Goal: Entertainment & Leisure: Consume media (video, audio)

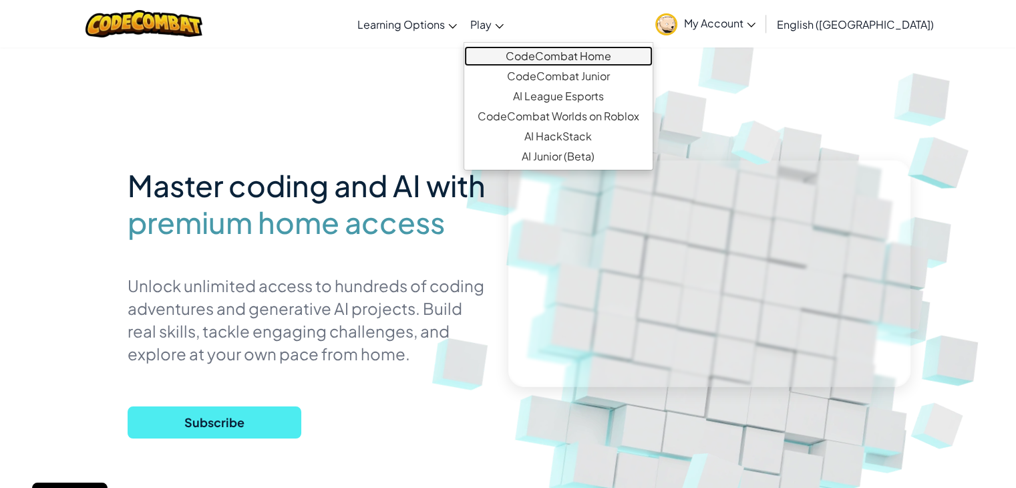
click at [544, 59] on link "CodeCombat Home" at bounding box center [558, 56] width 188 height 20
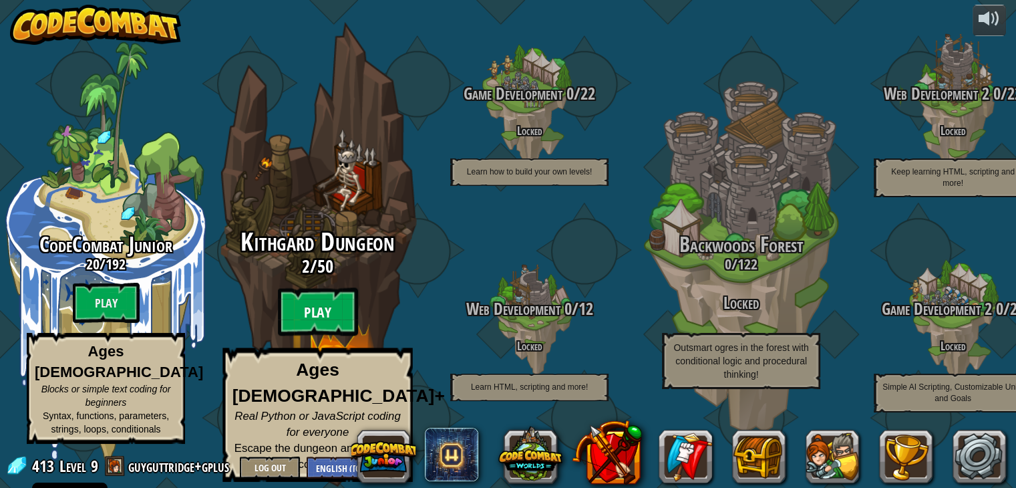
click at [315, 322] on btn "Play" at bounding box center [318, 312] width 80 height 48
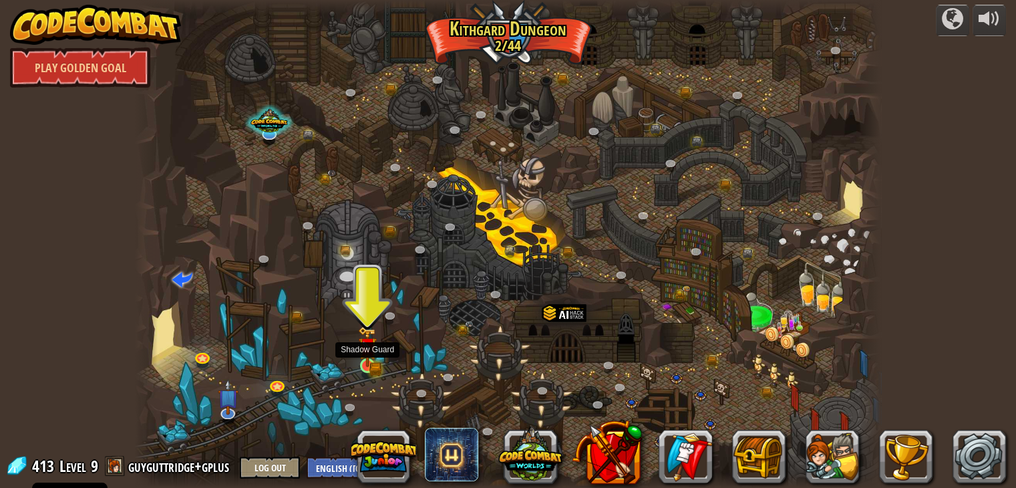
click at [377, 364] on img at bounding box center [367, 346] width 19 height 41
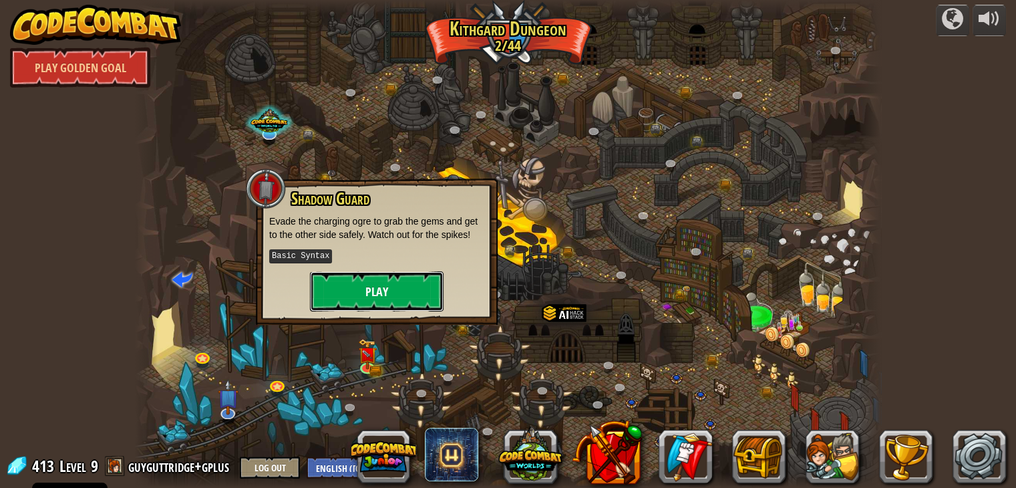
click at [420, 299] on button "Play" at bounding box center [377, 291] width 134 height 40
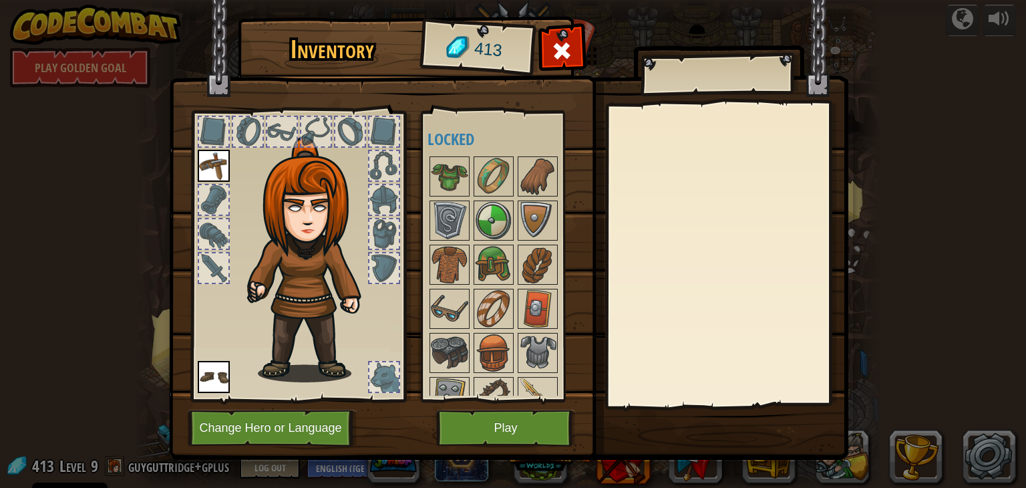
click at [161, 330] on div "Inventory 413 Available Equip Equip (double-click to equip) Locked Equip Unequi…" at bounding box center [513, 244] width 1026 height 488
click at [930, 21] on div "Inventory 413 Available Equip Equip (double-click to equip) Locked Equip Unequi…" at bounding box center [513, 244] width 1026 height 488
click at [568, 54] on span at bounding box center [561, 50] width 21 height 21
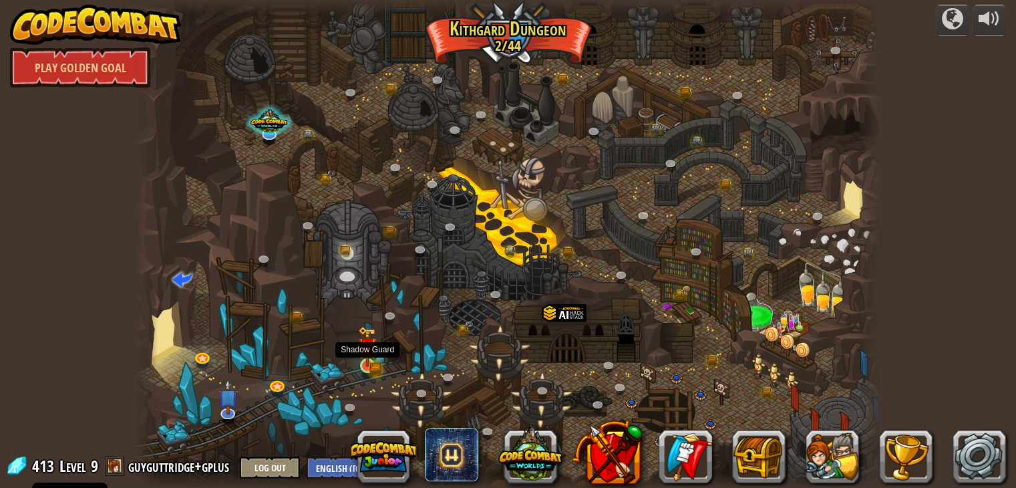
click at [369, 359] on img at bounding box center [367, 346] width 19 height 41
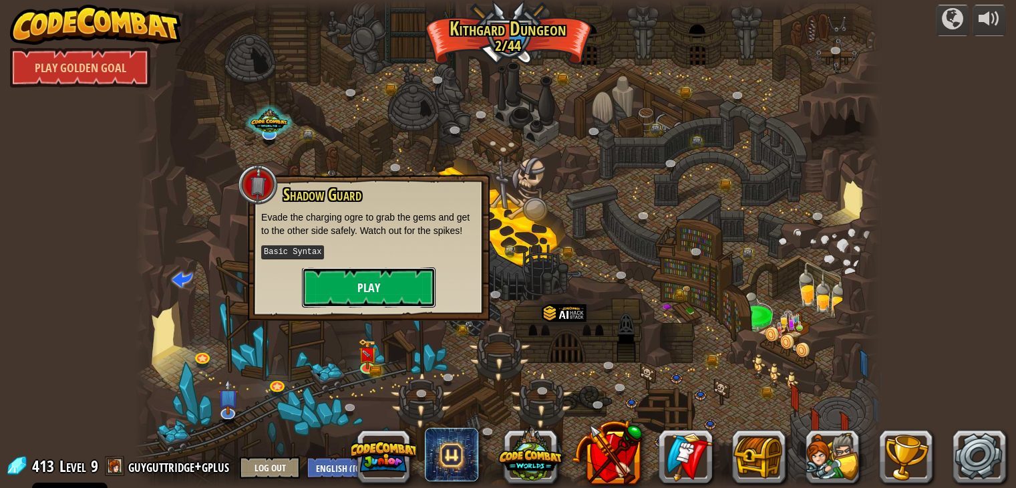
click at [369, 292] on button "Play" at bounding box center [369, 287] width 134 height 40
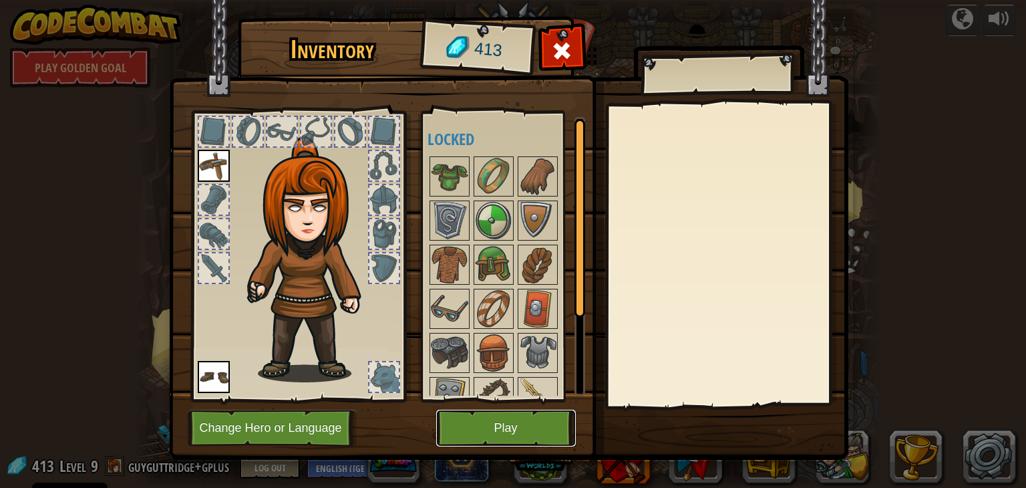
click at [482, 420] on button "Play" at bounding box center [506, 428] width 140 height 37
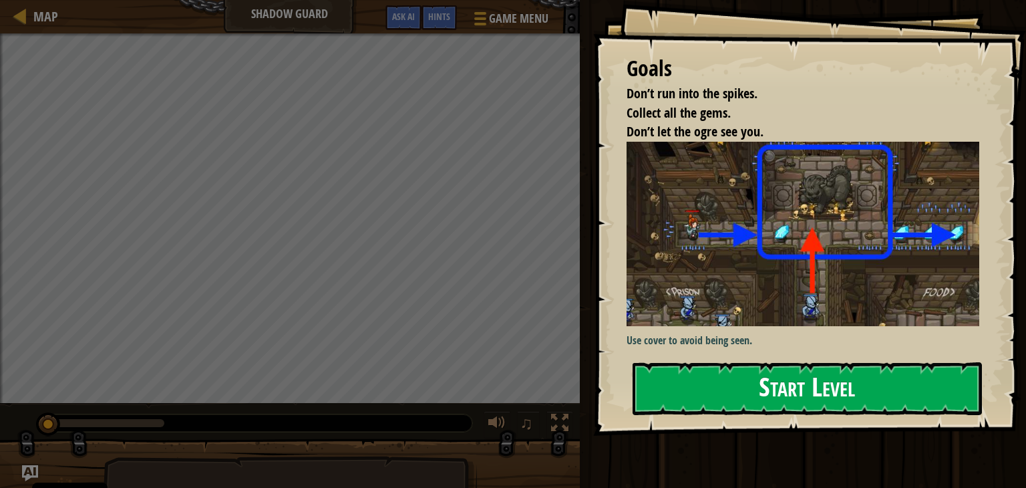
click at [662, 378] on button "Start Level" at bounding box center [807, 388] width 349 height 53
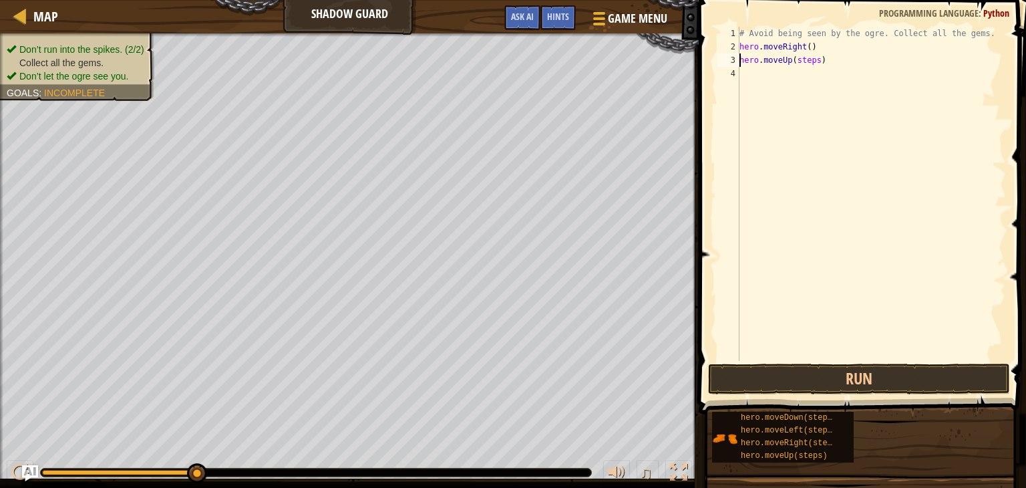
click at [802, 63] on div "# Avoid being seen by the ogre. Collect all the gems. hero . moveRight ( ) hero…" at bounding box center [871, 207] width 269 height 361
type textarea "hero.moveUp(2)"
click at [831, 94] on div "# Avoid being seen by the ogre. Collect all the gems. hero . moveRight ( ) hero…" at bounding box center [871, 207] width 269 height 361
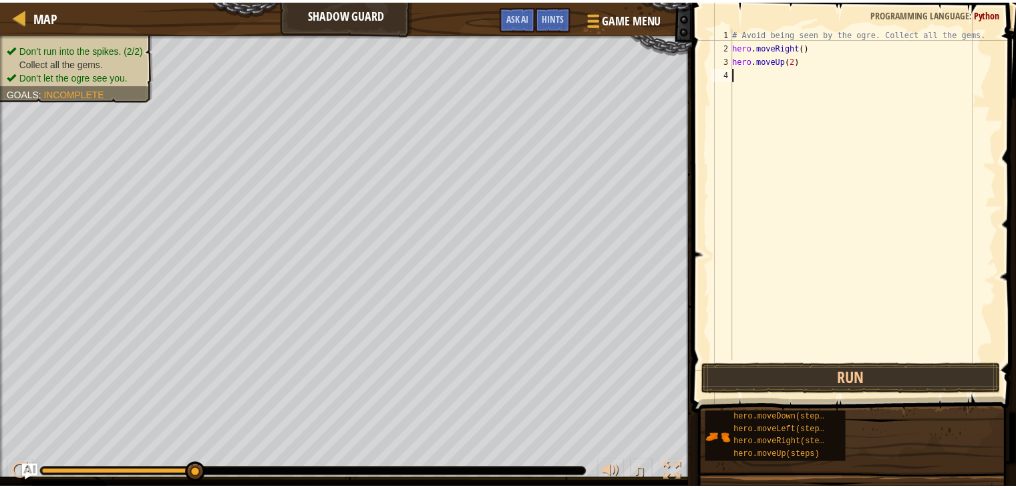
scroll to position [6, 0]
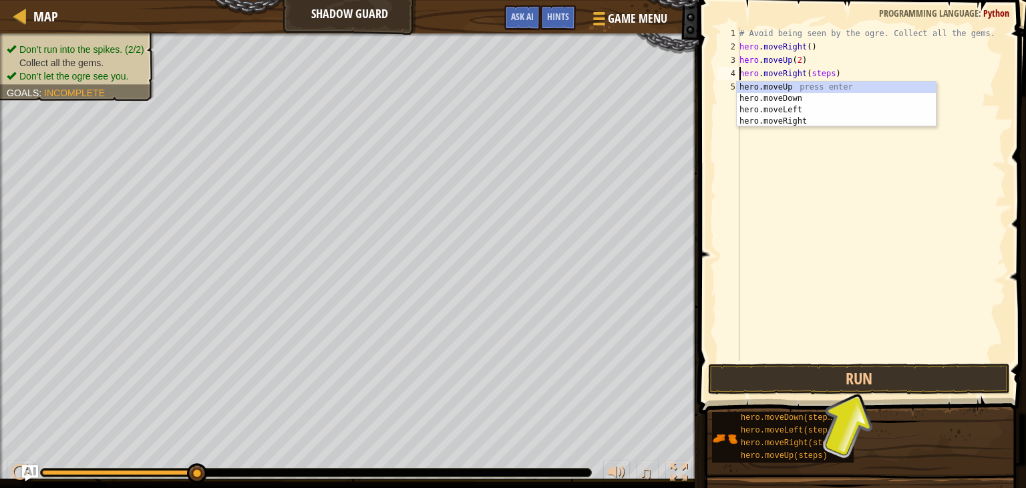
click at [809, 78] on div "# Avoid being seen by the ogre. Collect all the gems. hero . moveRight ( ) hero…" at bounding box center [871, 207] width 269 height 361
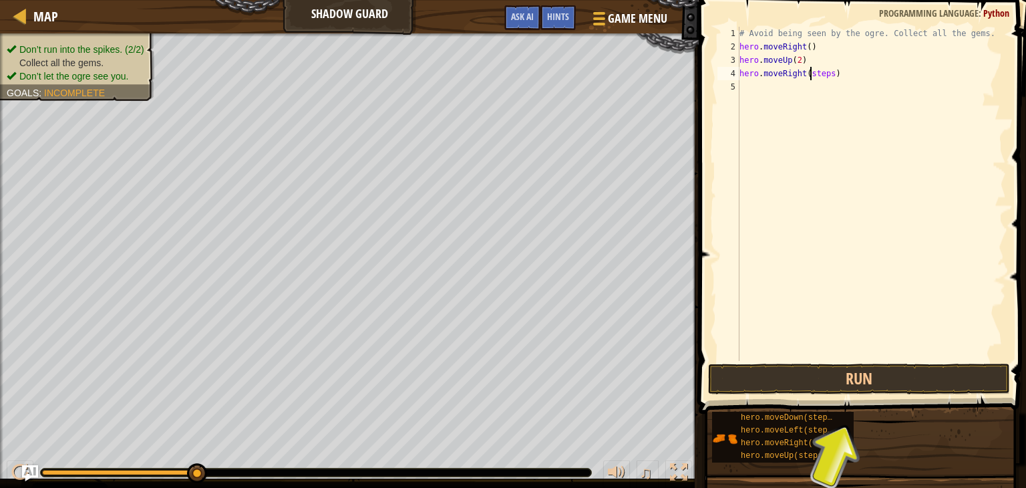
click at [809, 78] on div "# Avoid being seen by the ogre. Collect all the gems. hero . moveRight ( ) hero…" at bounding box center [871, 207] width 269 height 361
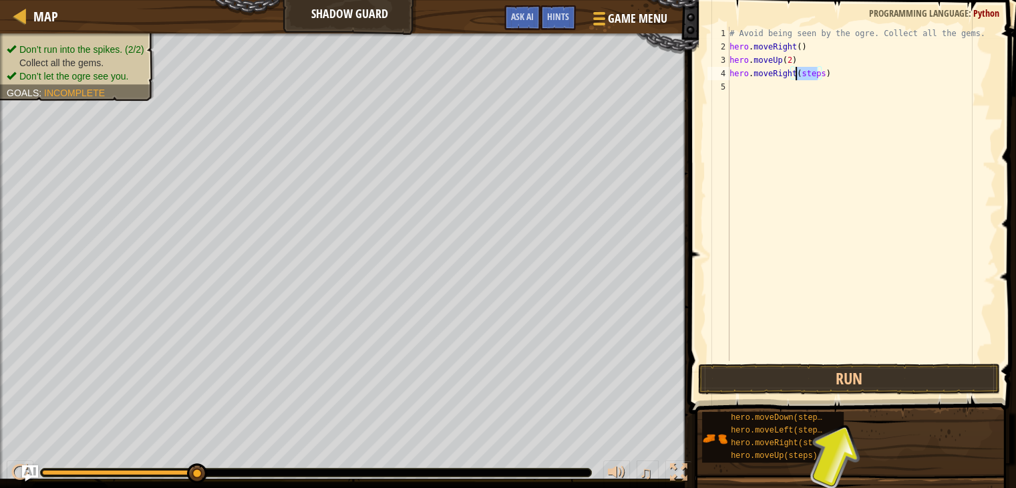
scroll to position [6, 5]
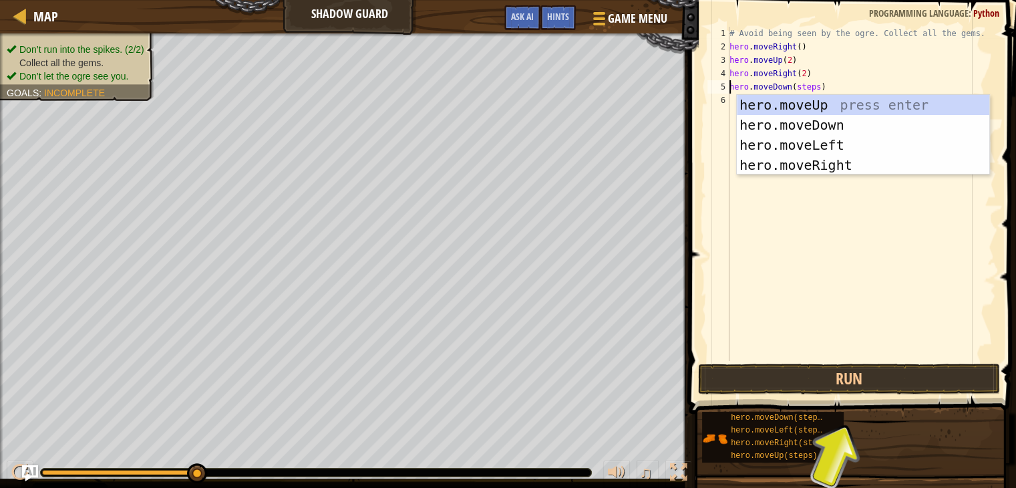
click at [803, 84] on div "# Avoid being seen by the ogre. Collect all the gems. hero . moveRight ( ) hero…" at bounding box center [861, 207] width 269 height 361
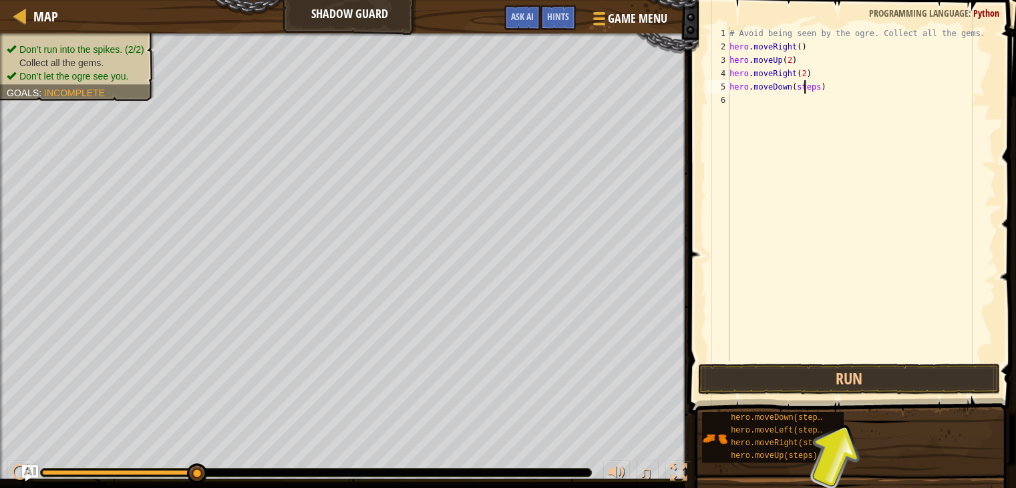
click at [803, 84] on div "# Avoid being seen by the ogre. Collect all the gems. hero . moveRight ( ) hero…" at bounding box center [861, 207] width 269 height 361
click at [788, 57] on div "# Avoid being seen by the ogre. Collect all the gems. hero . moveRight ( ) hero…" at bounding box center [861, 207] width 269 height 361
click at [802, 71] on div "# Avoid being seen by the ogre. Collect all the gems. hero . moveRight ( ) hero…" at bounding box center [861, 207] width 269 height 361
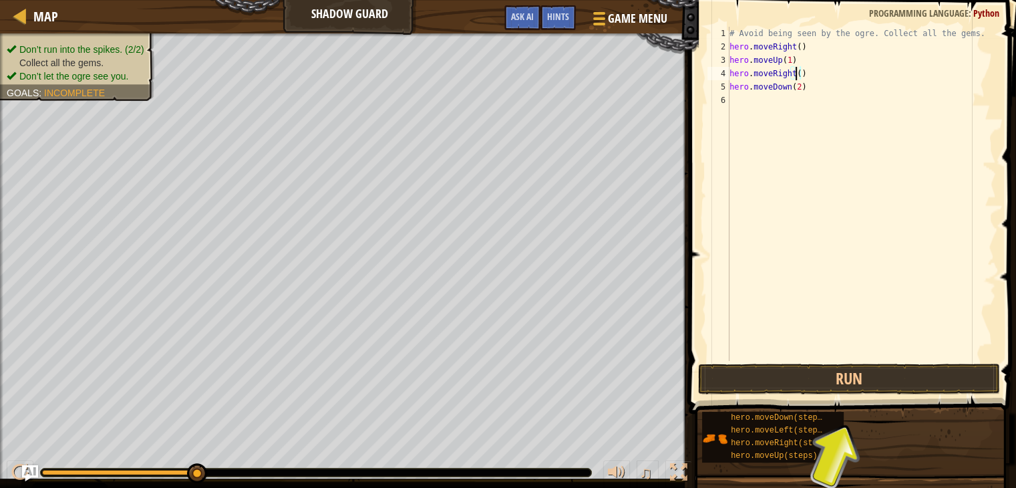
scroll to position [6, 5]
click at [797, 85] on div "# Avoid being seen by the ogre. Collect all the gems. hero . moveRight ( ) hero…" at bounding box center [861, 207] width 269 height 361
type textarea "hero.moveDown(1)"
click at [813, 108] on div "# Avoid being seen by the ogre. Collect all the gems. hero . moveRight ( ) hero…" at bounding box center [861, 207] width 269 height 361
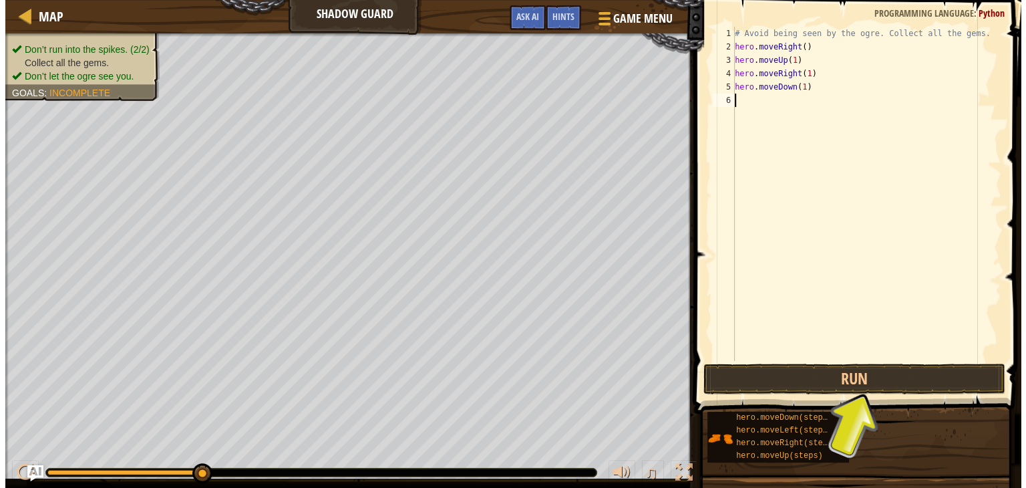
scroll to position [6, 0]
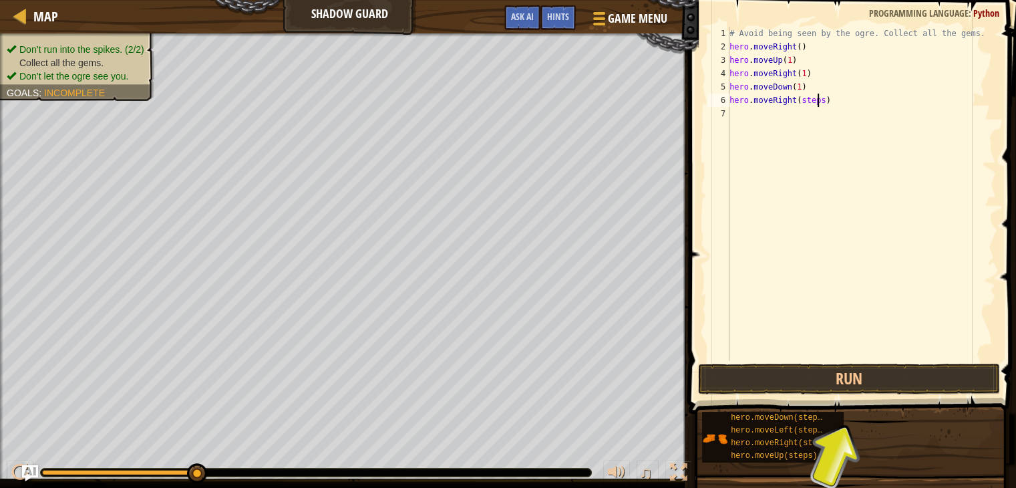
click at [816, 94] on div "# Avoid being seen by the ogre. Collect all the gems. hero . moveRight ( ) hero…" at bounding box center [861, 207] width 269 height 361
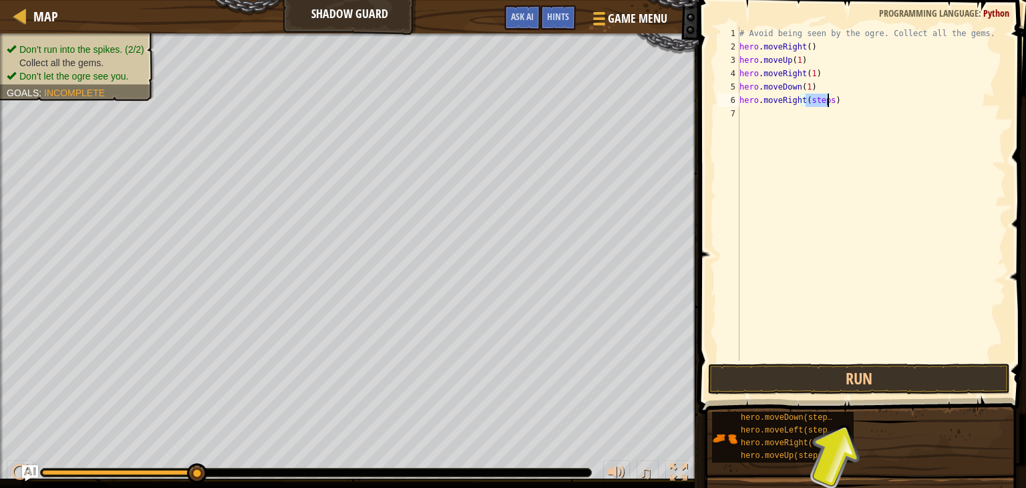
scroll to position [6, 5]
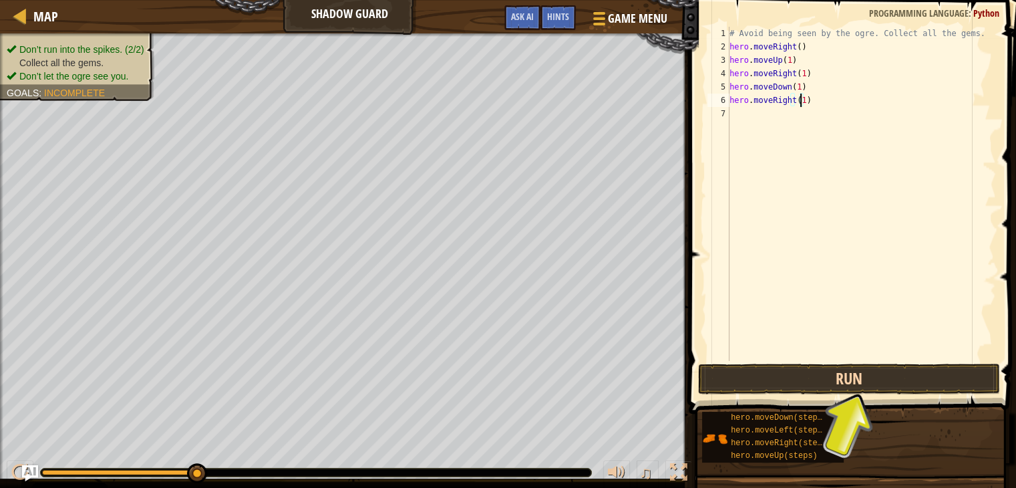
type textarea "hero.moveRight(1)"
click at [775, 377] on button "Run" at bounding box center [849, 379] width 302 height 31
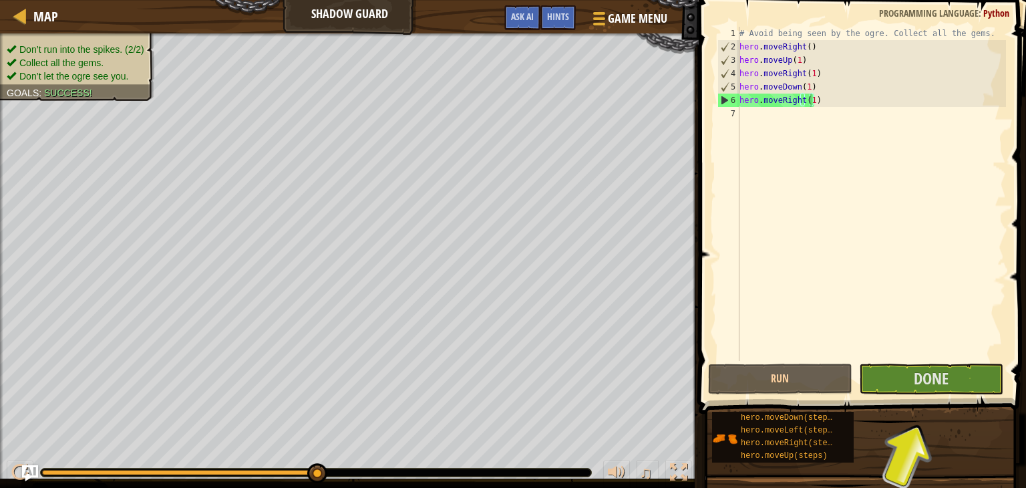
drag, startPoint x: 911, startPoint y: 462, endPoint x: 879, endPoint y: 460, distance: 31.5
click at [879, 460] on div "hero.moveDown(steps) hero.moveLeft(steps) hero.moveRight(steps) hero.moveUp(ste…" at bounding box center [864, 437] width 305 height 52
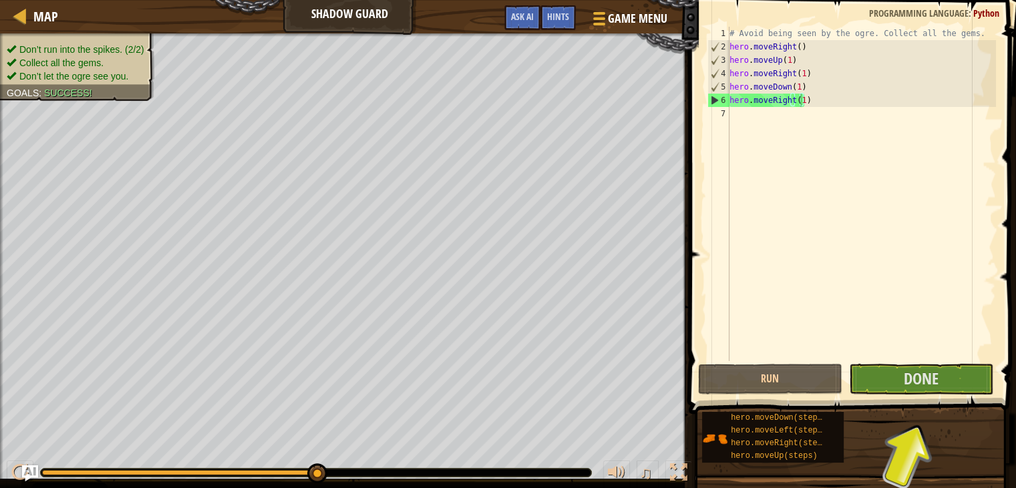
click at [887, 455] on div "hero.moveDown(steps) hero.moveLeft(steps) hero.moveRight(steps) hero.moveUp(ste…" at bounding box center [854, 437] width 305 height 52
click at [922, 378] on span "Done" at bounding box center [921, 378] width 35 height 21
